Goal: Information Seeking & Learning: Learn about a topic

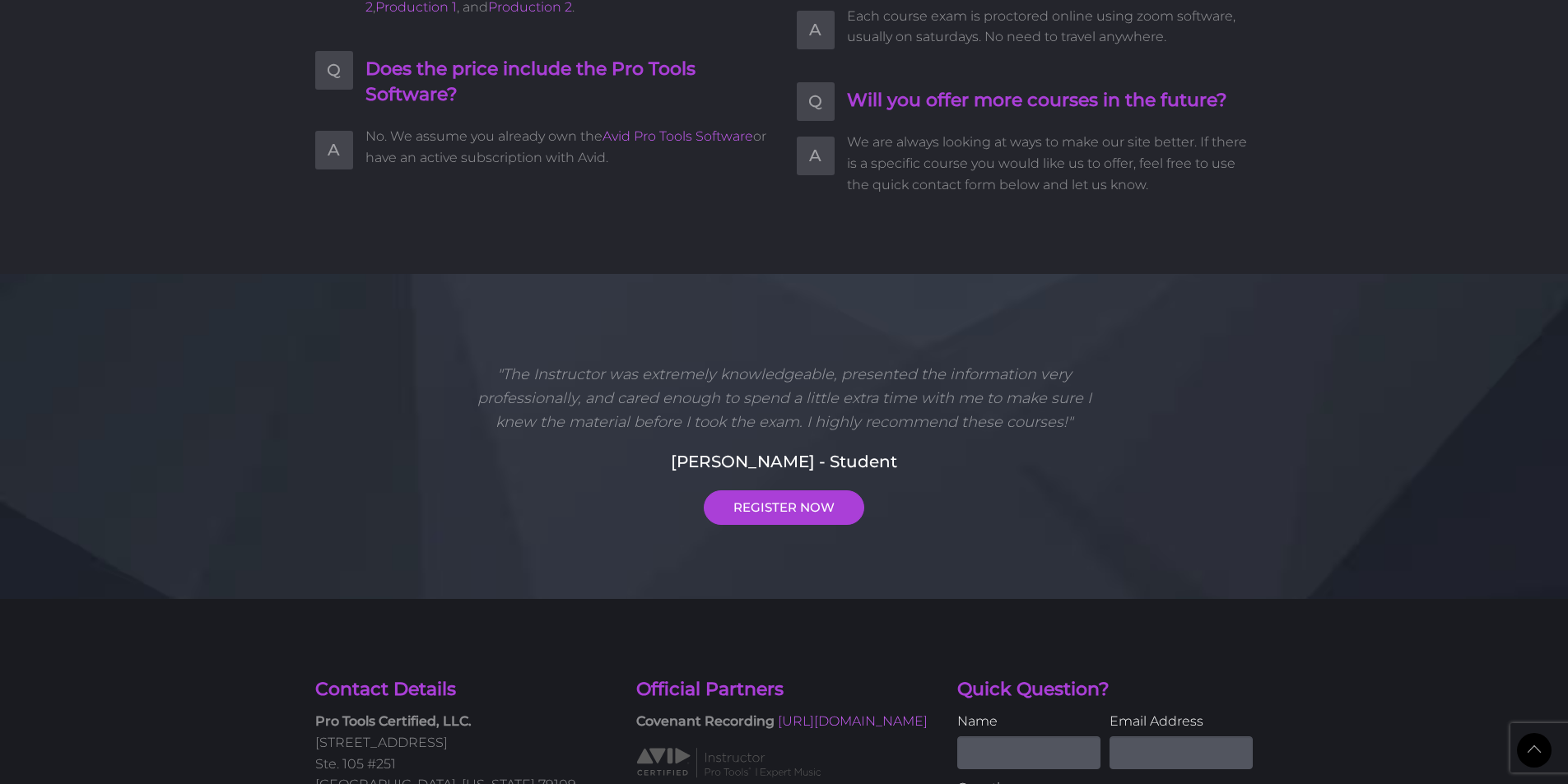
scroll to position [4224, 0]
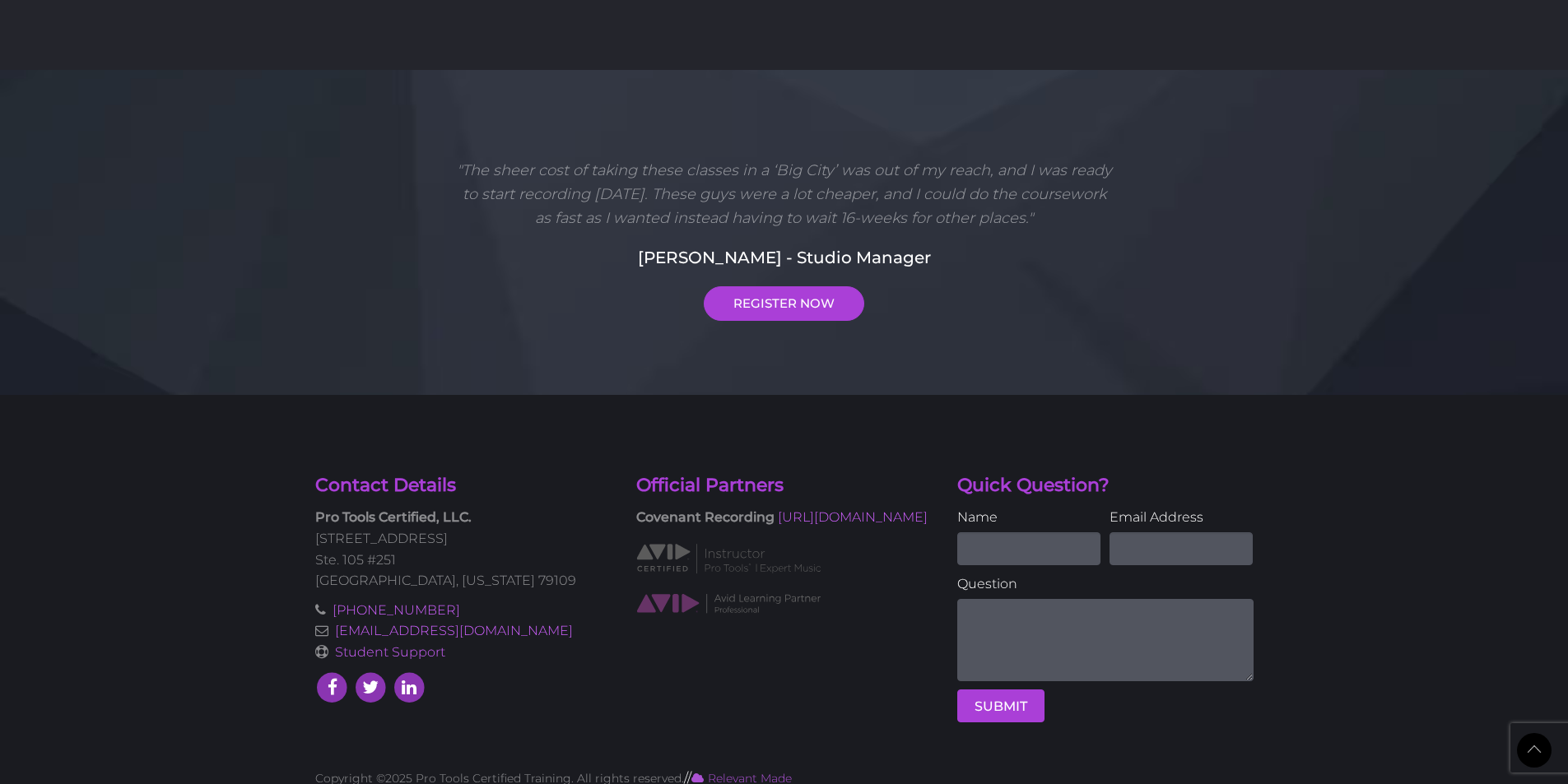
drag, startPoint x: 882, startPoint y: 694, endPoint x: 899, endPoint y: 671, distance: 28.6
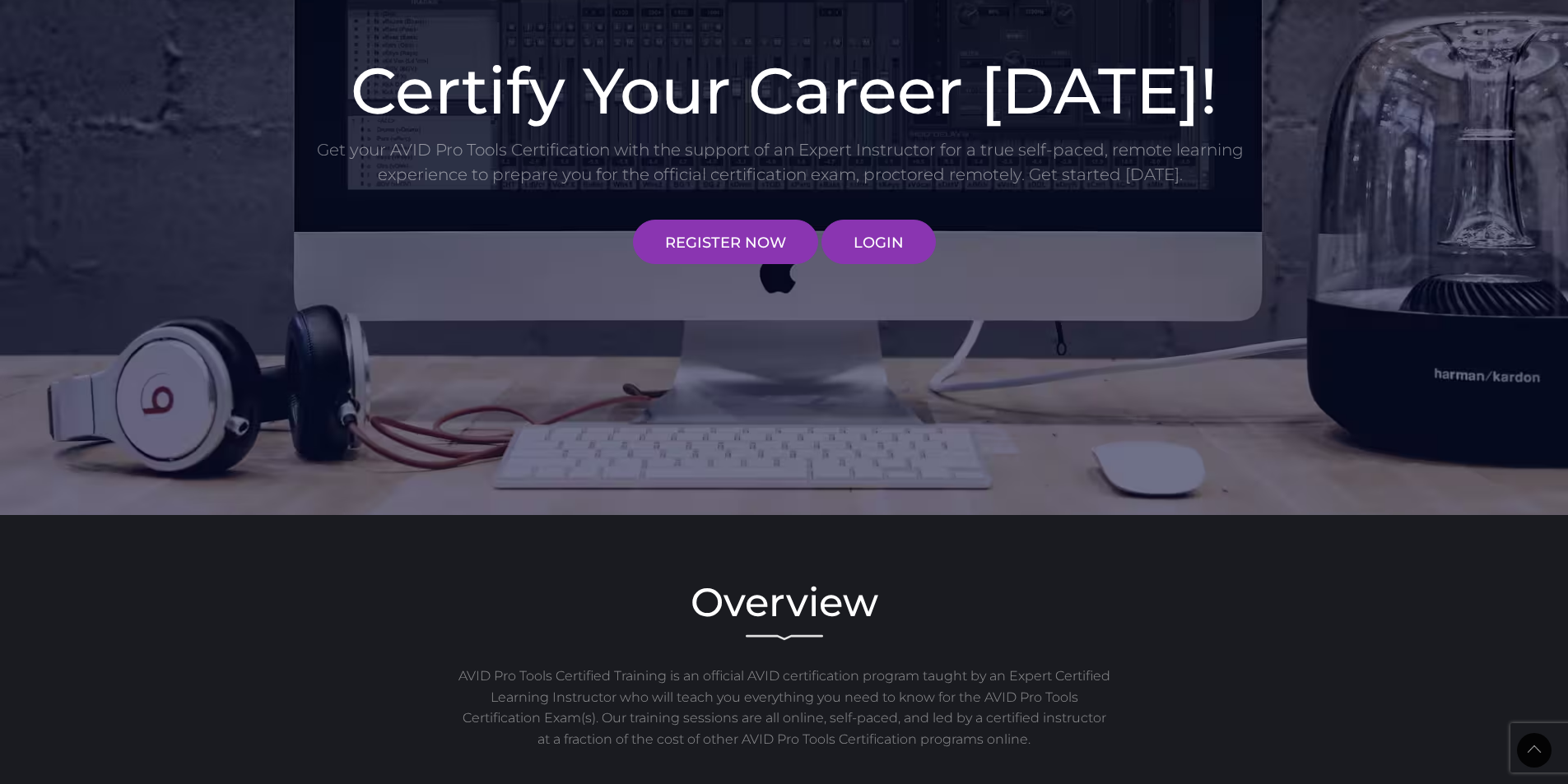
scroll to position [0, 0]
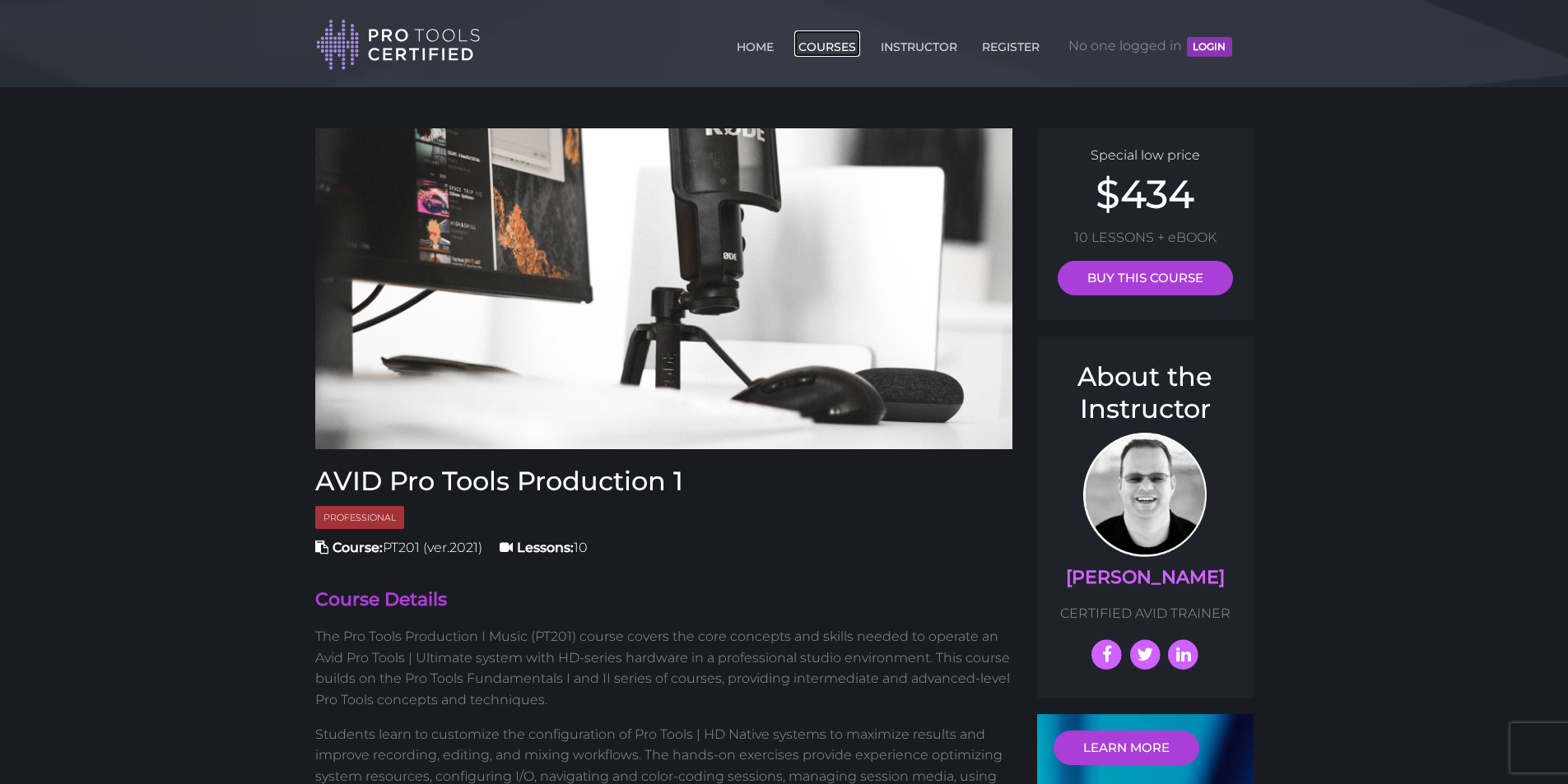
click at [830, 44] on link "COURSES" at bounding box center [827, 43] width 66 height 26
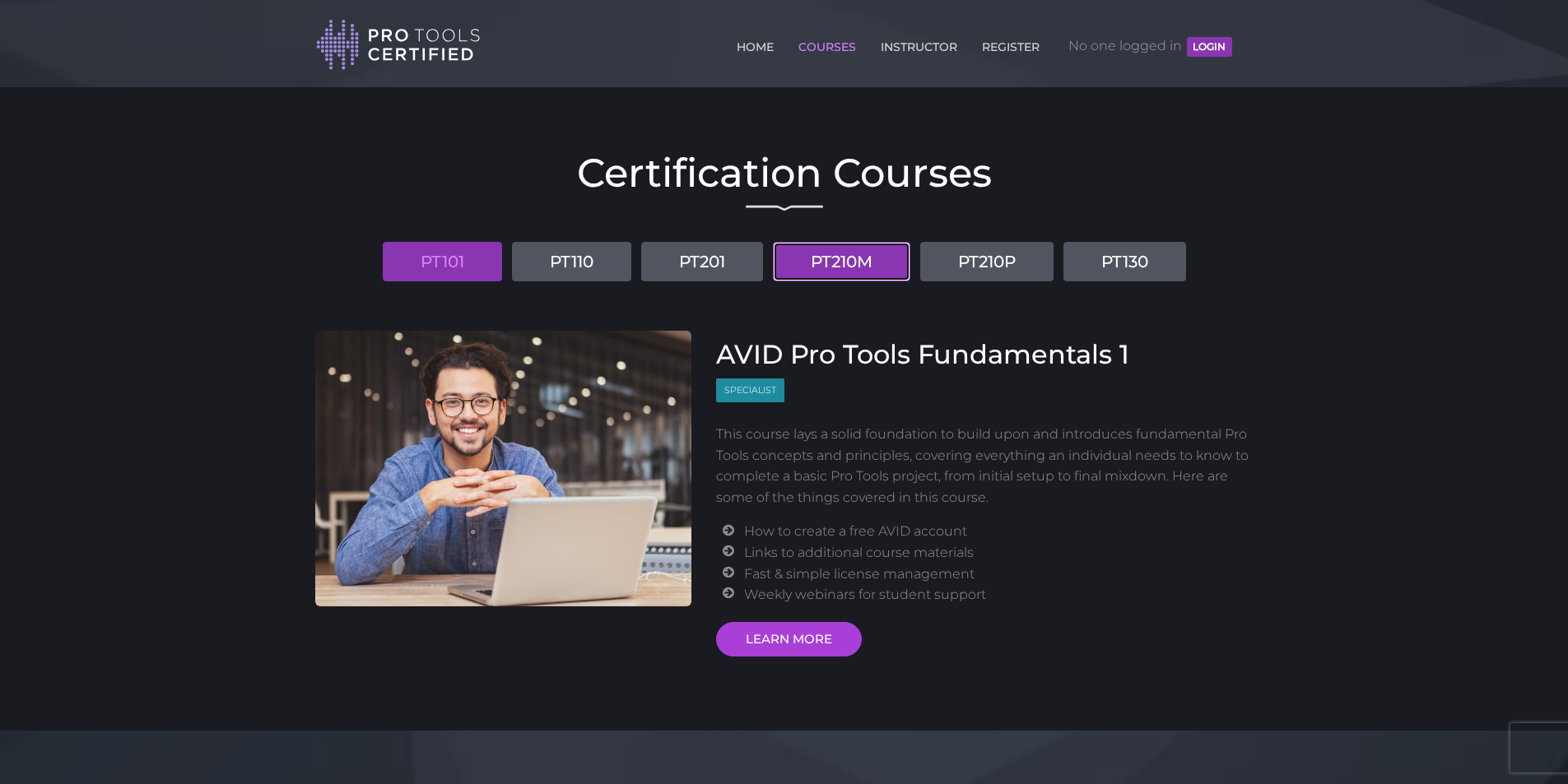
click at [858, 259] on link "PT210M" at bounding box center [841, 261] width 137 height 40
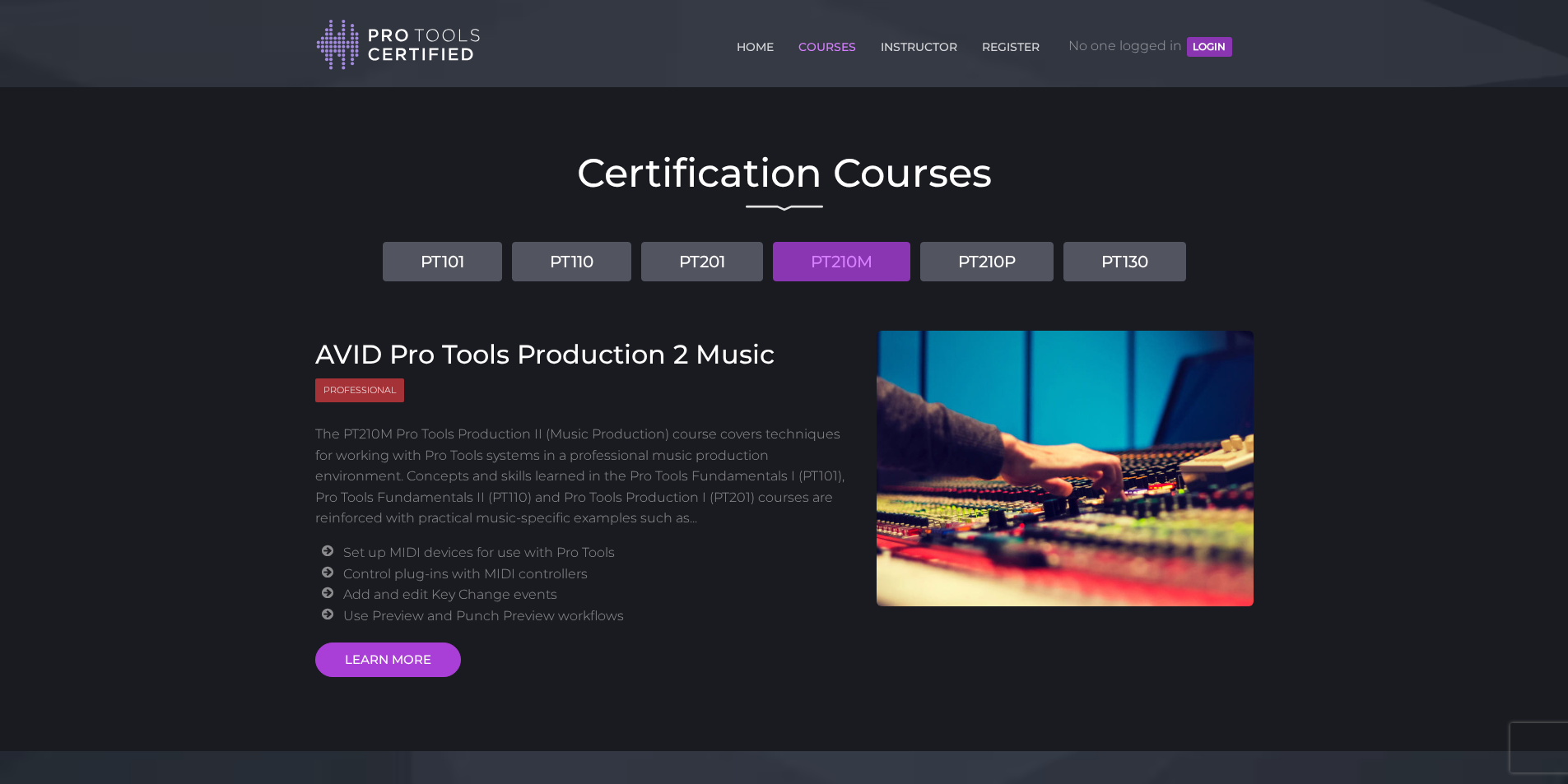
click at [834, 259] on link "PT210M" at bounding box center [841, 261] width 137 height 40
click at [385, 652] on link "LEARN MORE" at bounding box center [388, 660] width 146 height 35
click at [707, 256] on link "PT201" at bounding box center [701, 261] width 122 height 40
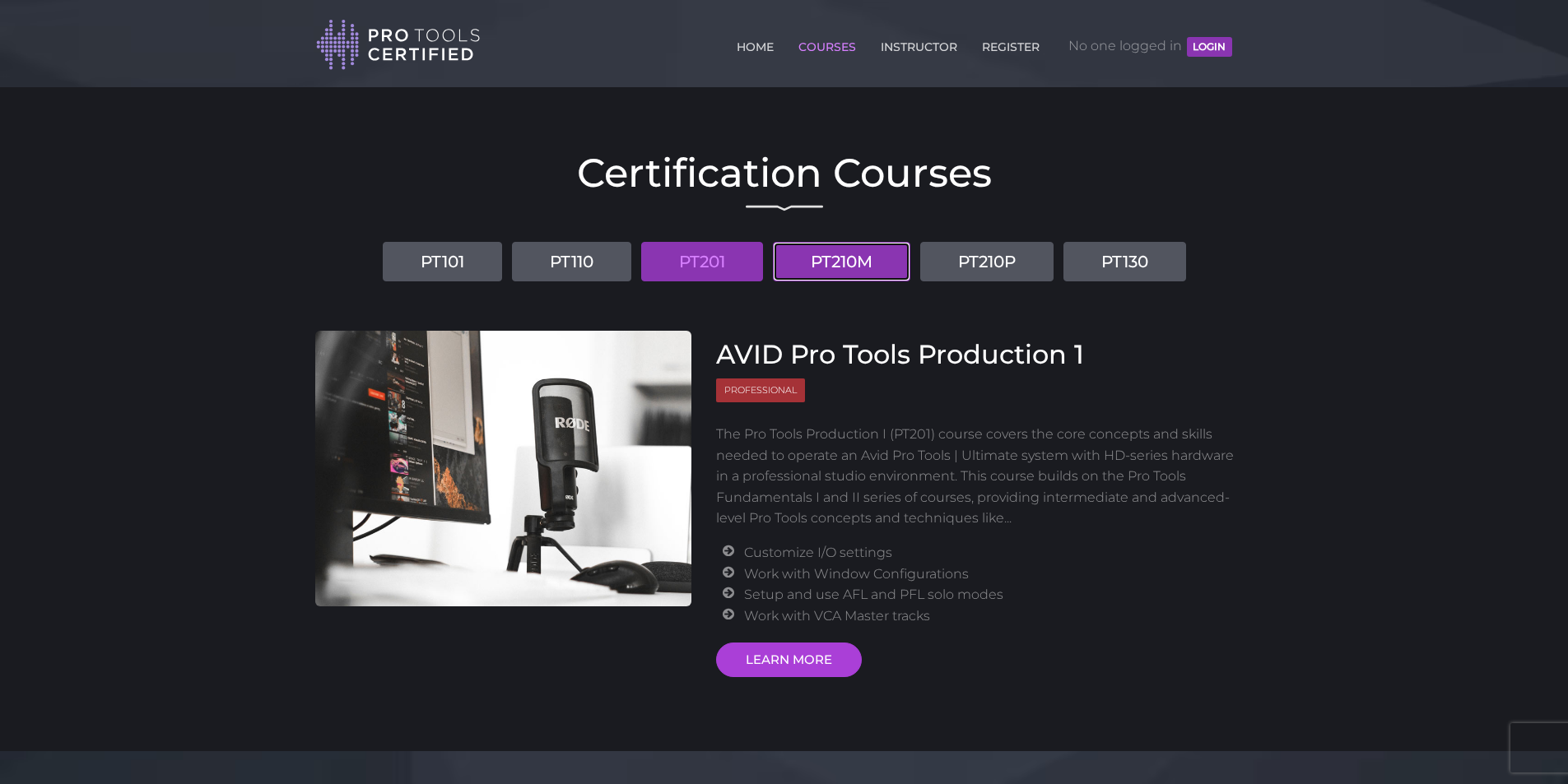
drag, startPoint x: 868, startPoint y: 260, endPoint x: 882, endPoint y: 259, distance: 14.0
click at [870, 260] on link "PT210M" at bounding box center [841, 261] width 137 height 40
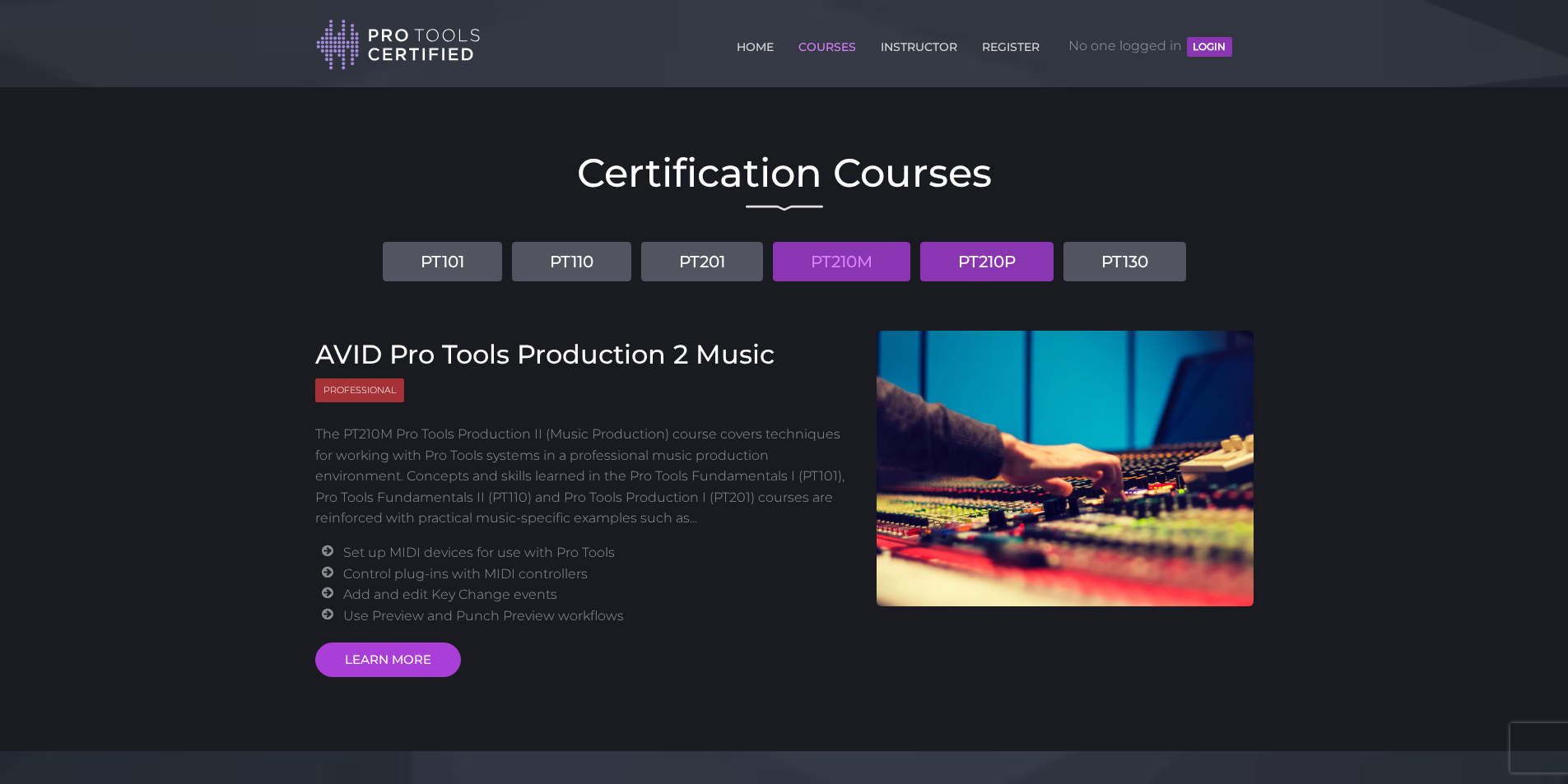
click at [974, 249] on link "PT210P" at bounding box center [986, 261] width 133 height 40
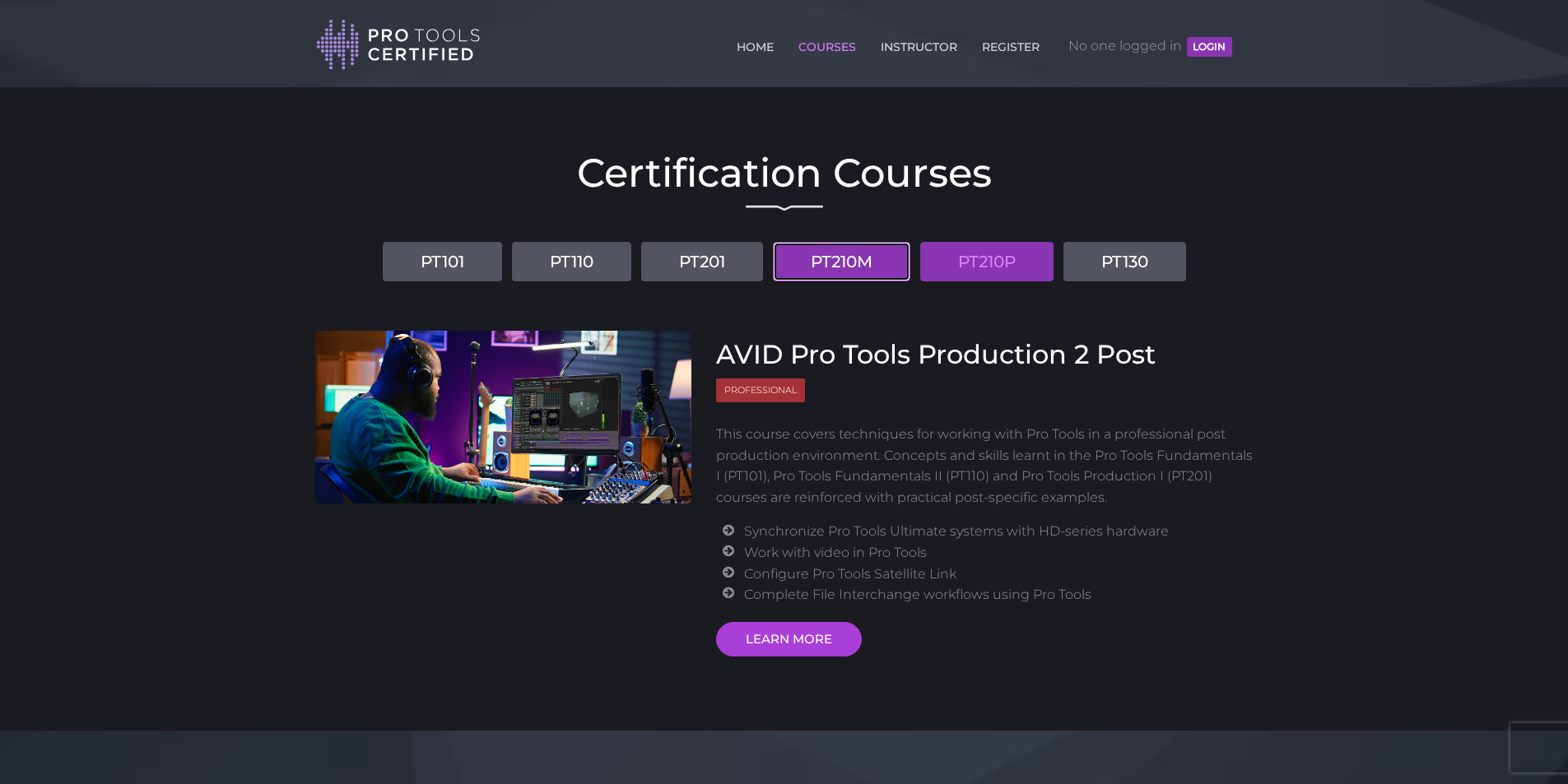
click at [870, 268] on link "PT210M" at bounding box center [841, 261] width 137 height 40
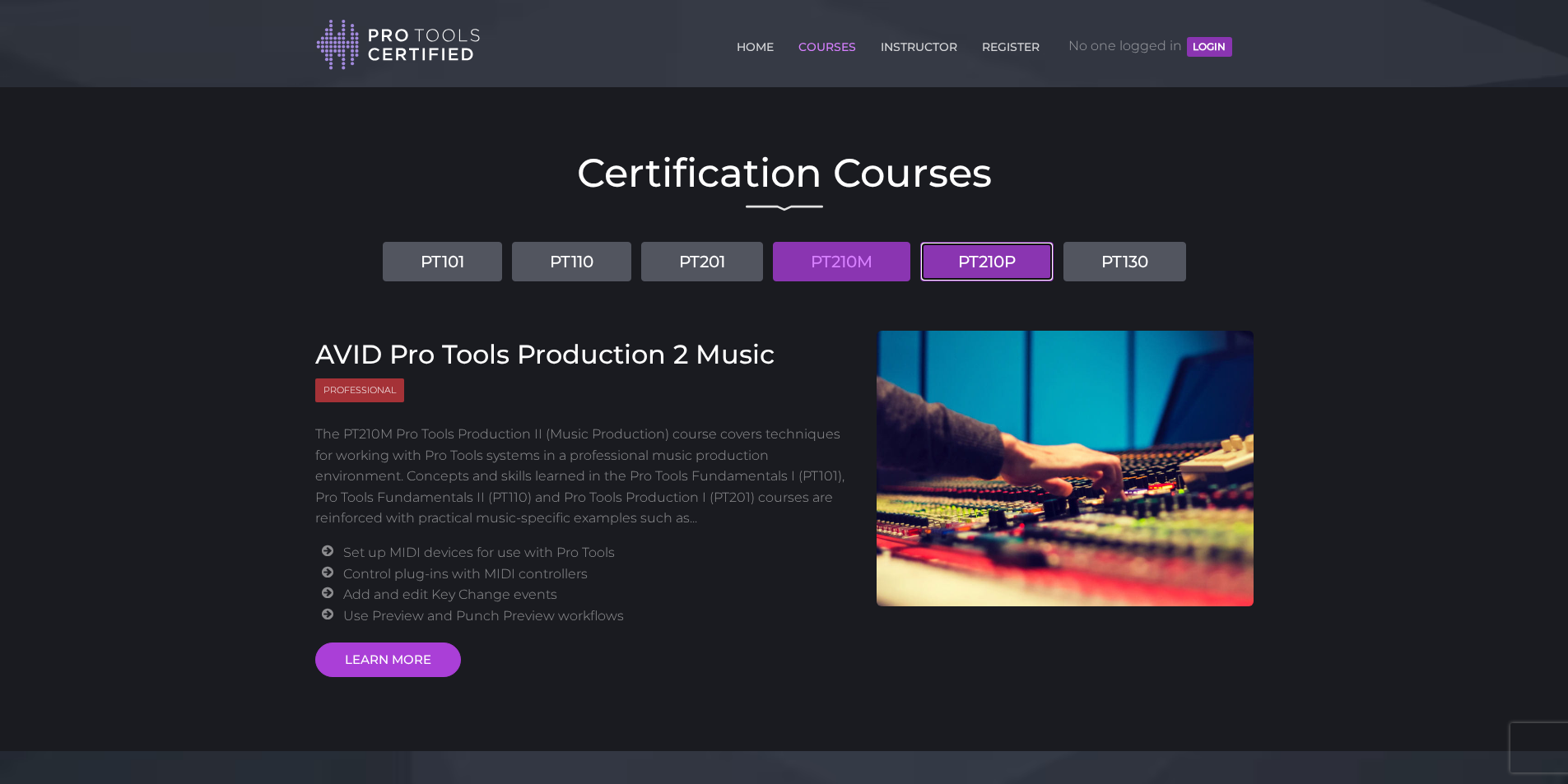
click at [990, 262] on link "PT210P" at bounding box center [986, 261] width 133 height 40
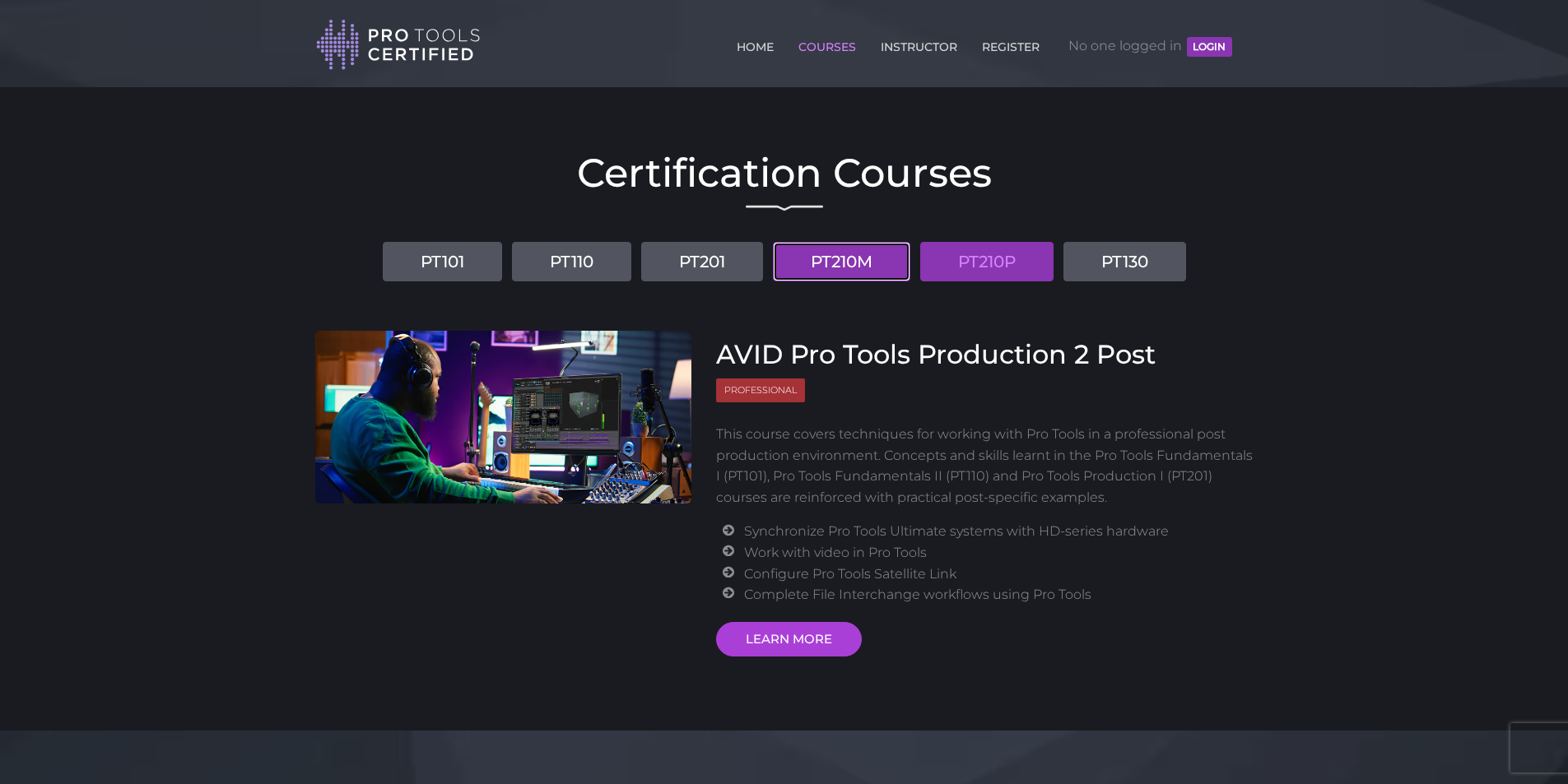
click at [859, 269] on link "PT210M" at bounding box center [841, 261] width 137 height 40
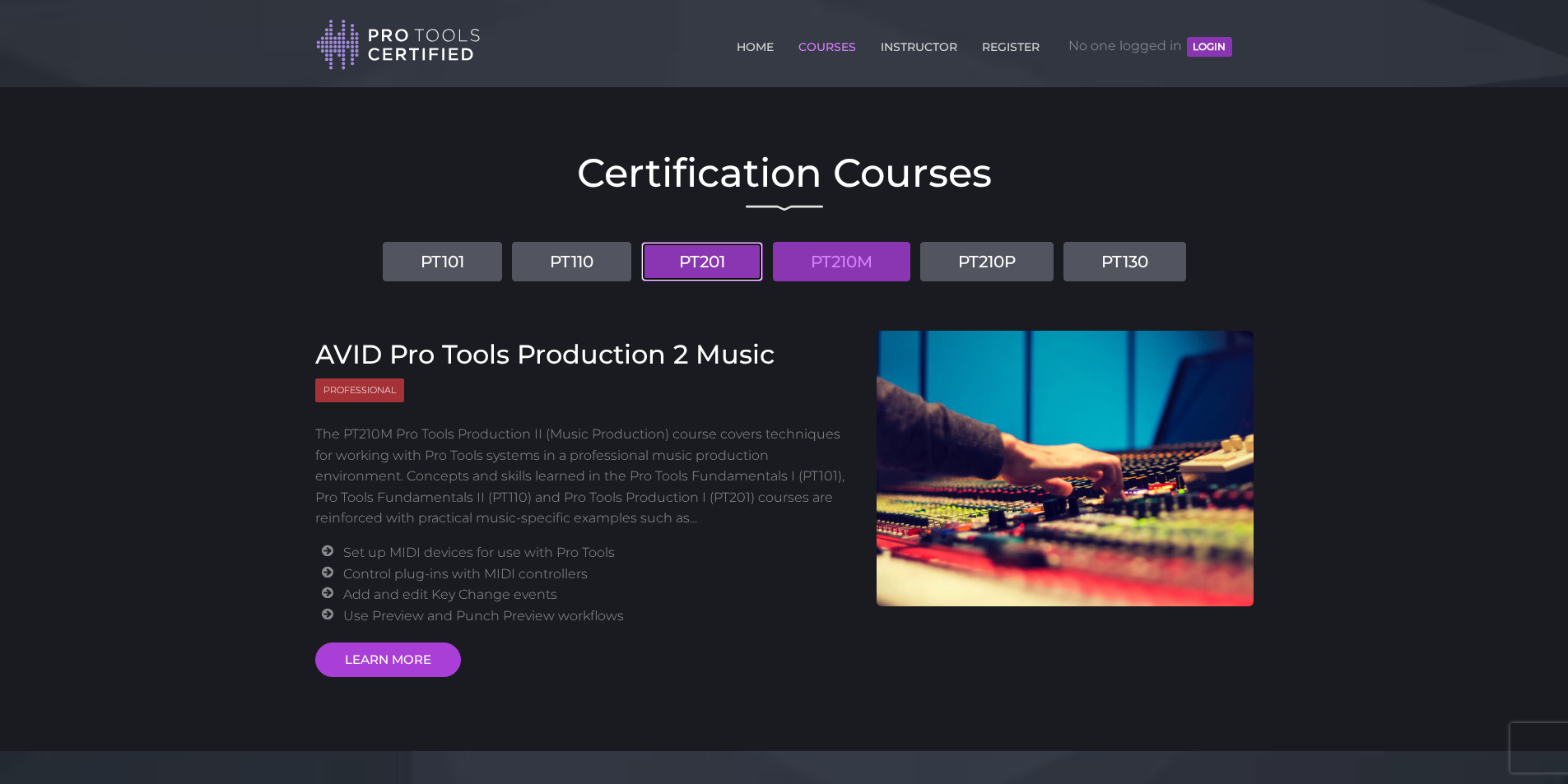
click at [738, 249] on link "PT201" at bounding box center [701, 261] width 122 height 40
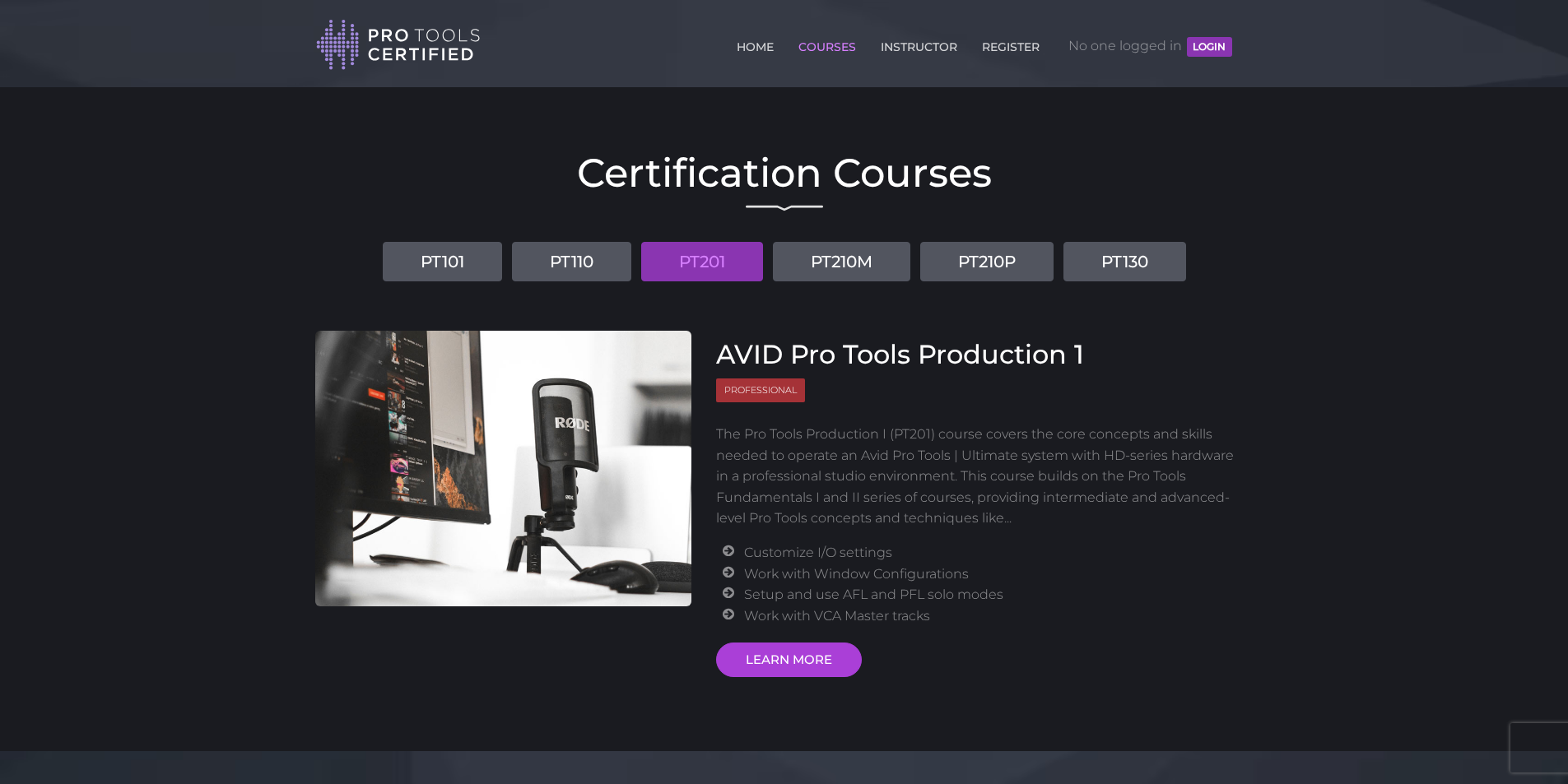
click at [763, 352] on h3 "AVID Pro Tools Production 1" at bounding box center [978, 355] width 525 height 31
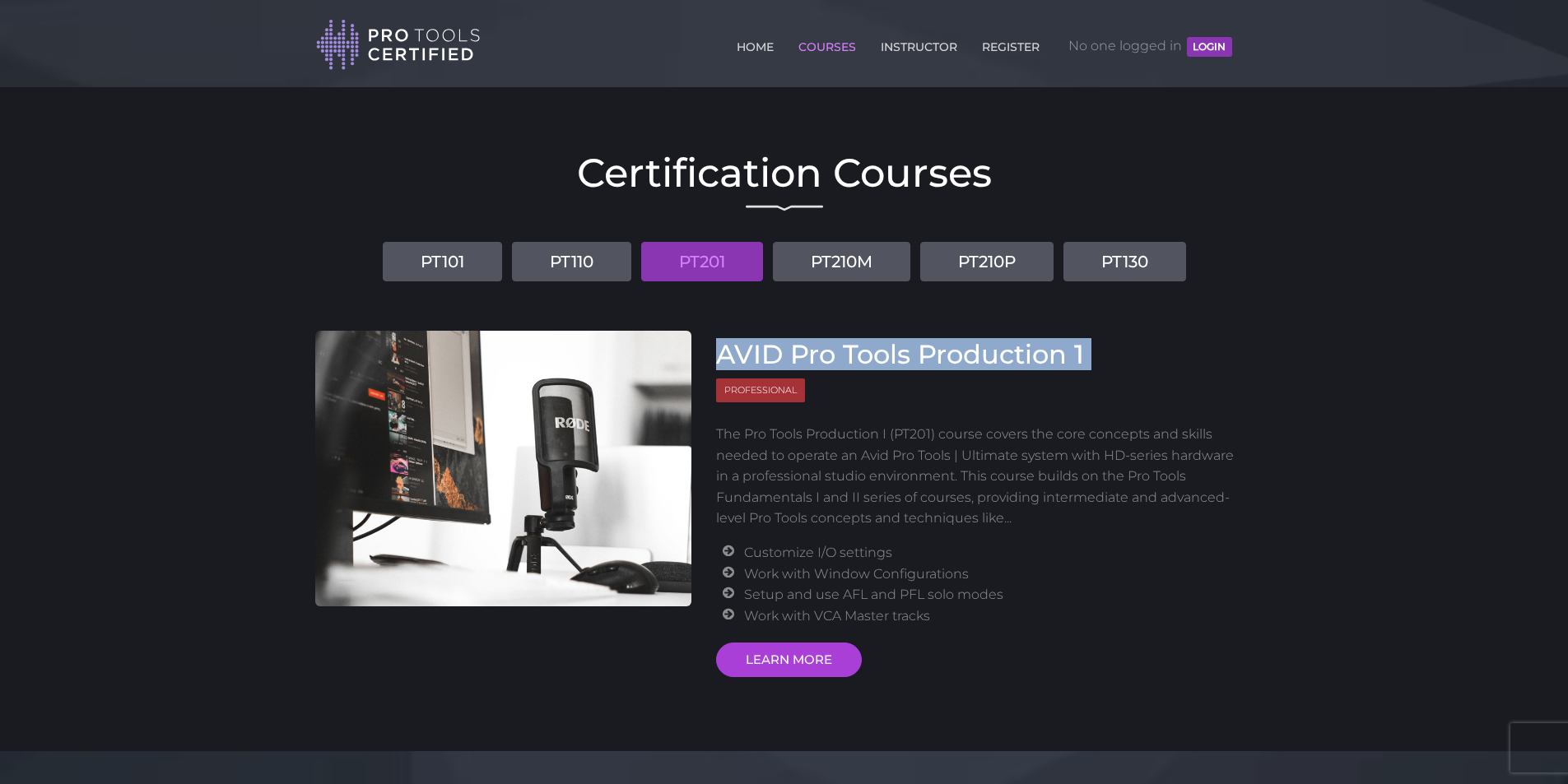
click at [763, 352] on h3 "AVID Pro Tools Production 1" at bounding box center [978, 355] width 525 height 31
click at [737, 352] on h3 "AVID Pro Tools Production 1" at bounding box center [978, 355] width 525 height 31
drag, startPoint x: 717, startPoint y: 353, endPoint x: 1061, endPoint y: 341, distance: 344.2
click at [1061, 341] on h3 "AVID Pro Tools Production 1" at bounding box center [978, 355] width 525 height 31
copy h3 "AVID Pro Tools Production"
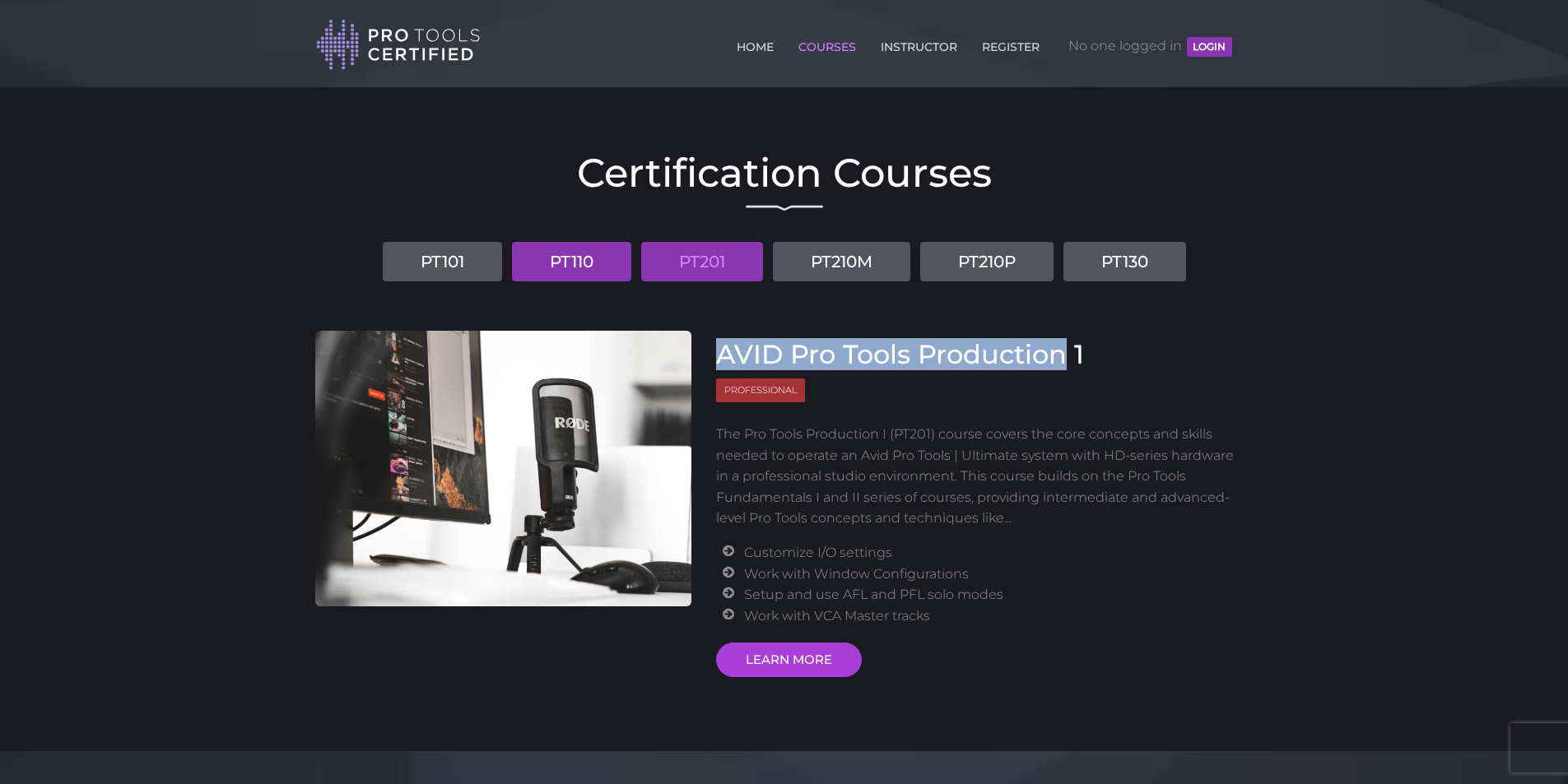
click at [561, 268] on link "PT110" at bounding box center [572, 261] width 120 height 40
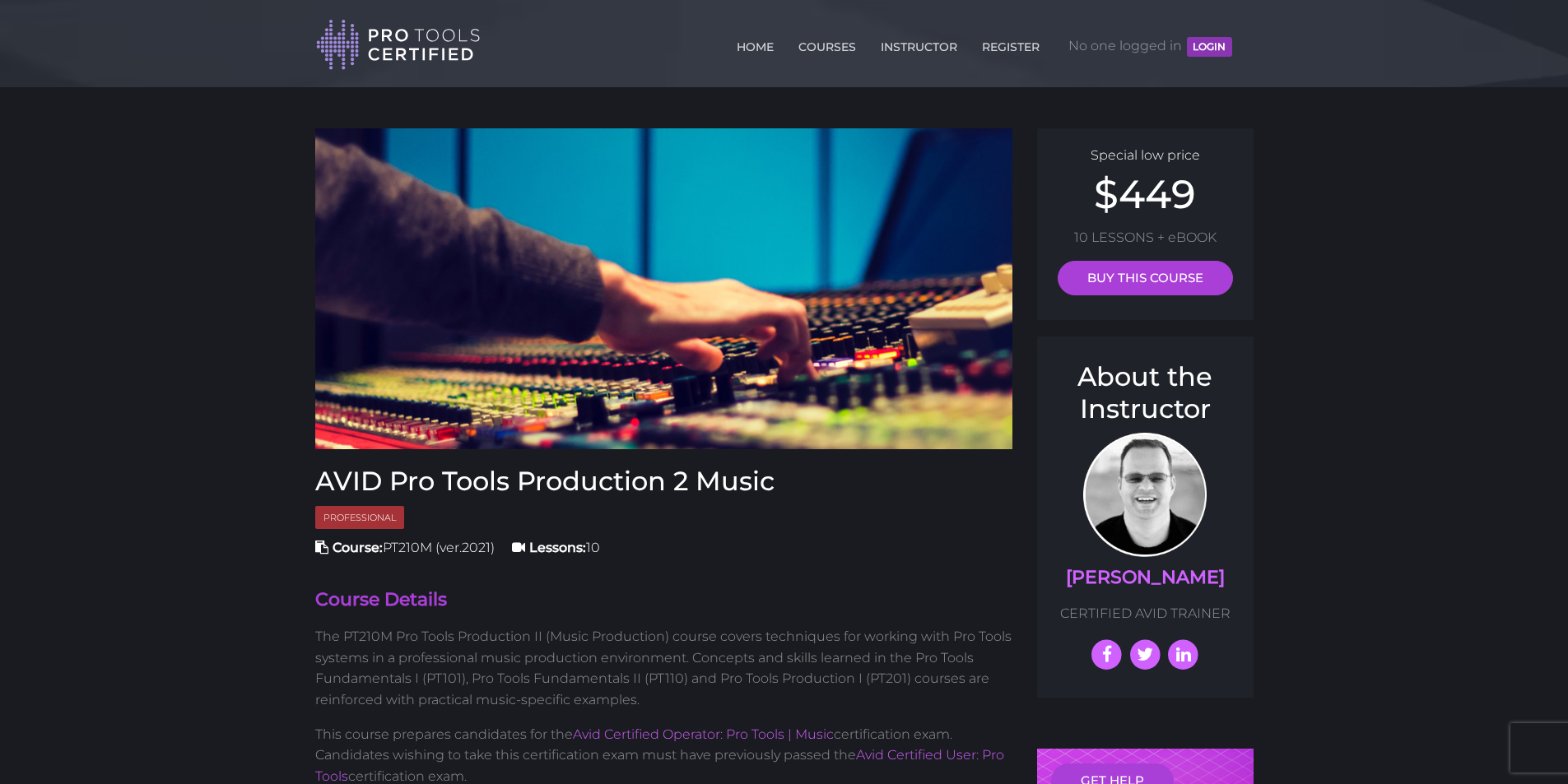
drag, startPoint x: 223, startPoint y: 147, endPoint x: 207, endPoint y: 153, distance: 17.1
